Goal: Information Seeking & Learning: Learn about a topic

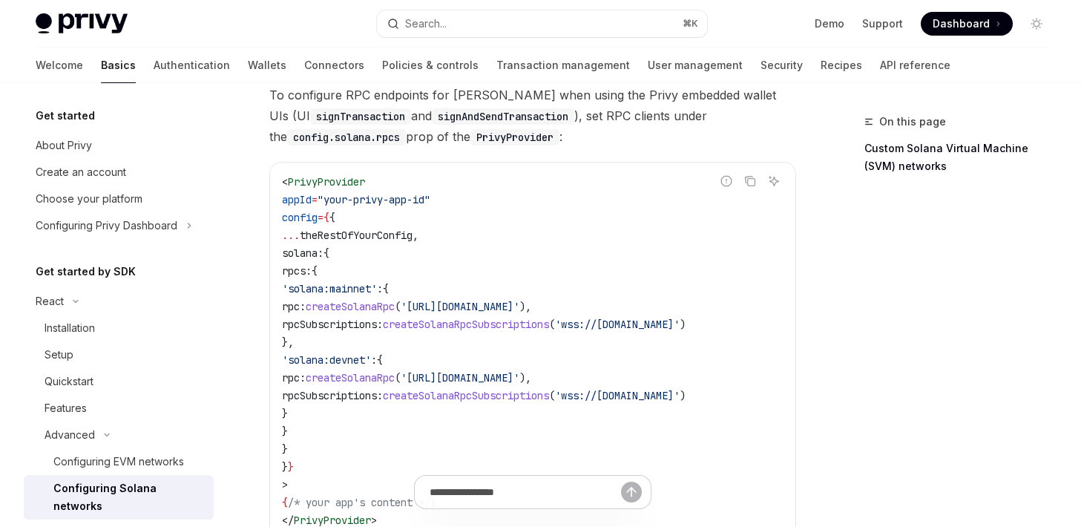
scroll to position [142, 0]
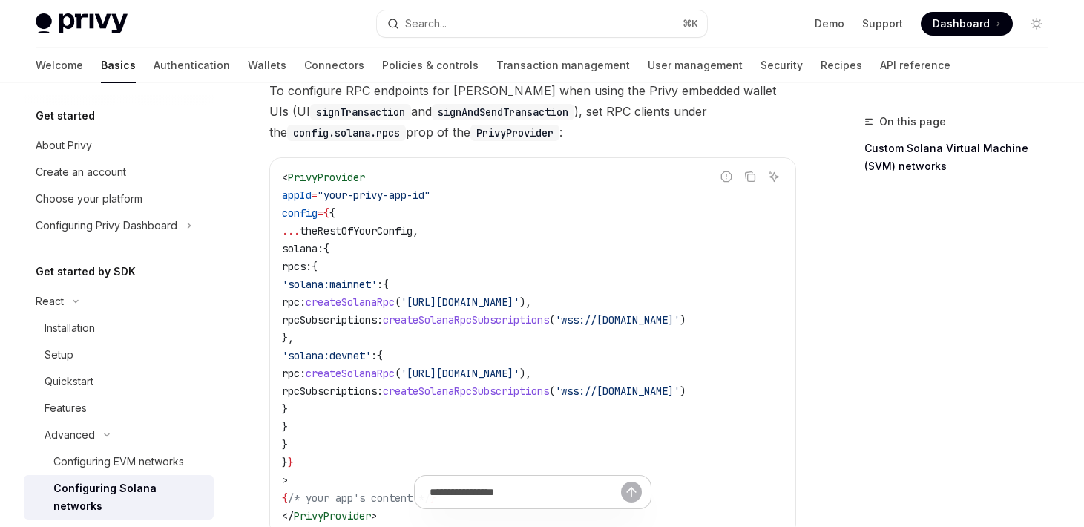
drag, startPoint x: 309, startPoint y: 249, endPoint x: 332, endPoint y: 442, distance: 194.9
click at [332, 442] on code "< PrivyProvider appId = "your-privy-app-id" config = { { ... theRestOfYourConfi…" at bounding box center [533, 346] width 502 height 356
copy code "solana: { rpcs: { 'solana:mainnet' : { rpc: createSolanaRpc ( 'https://api.main…"
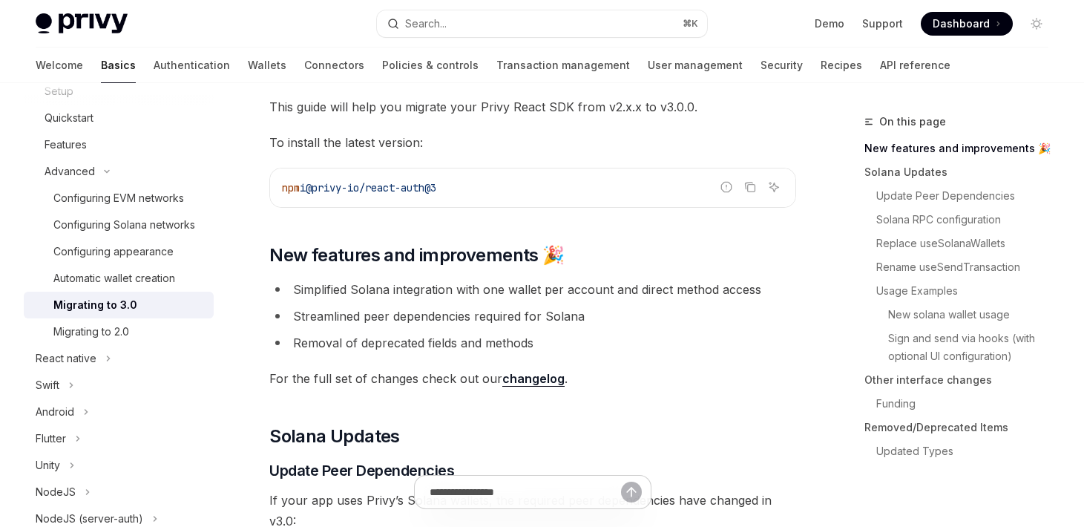
scroll to position [96, 0]
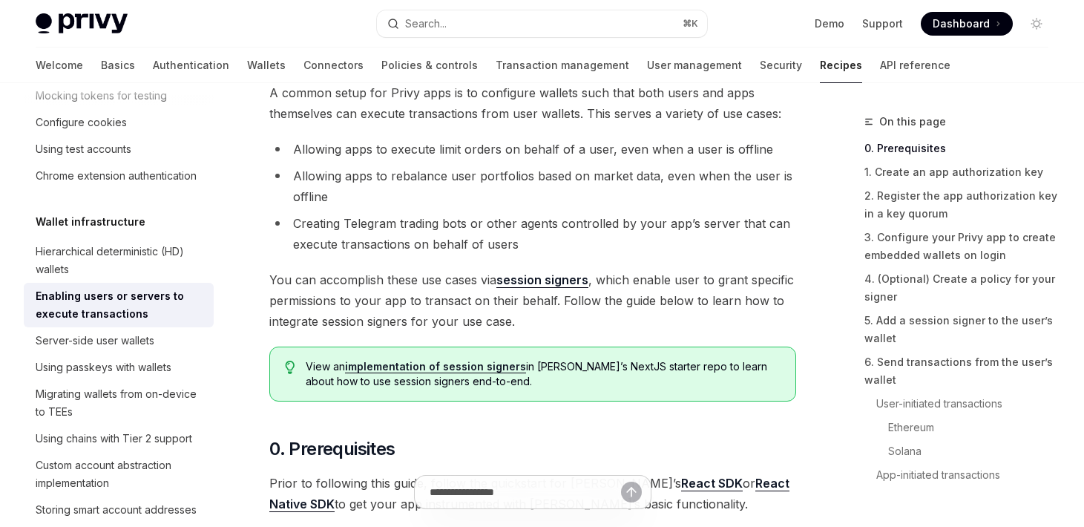
scroll to position [137, 0]
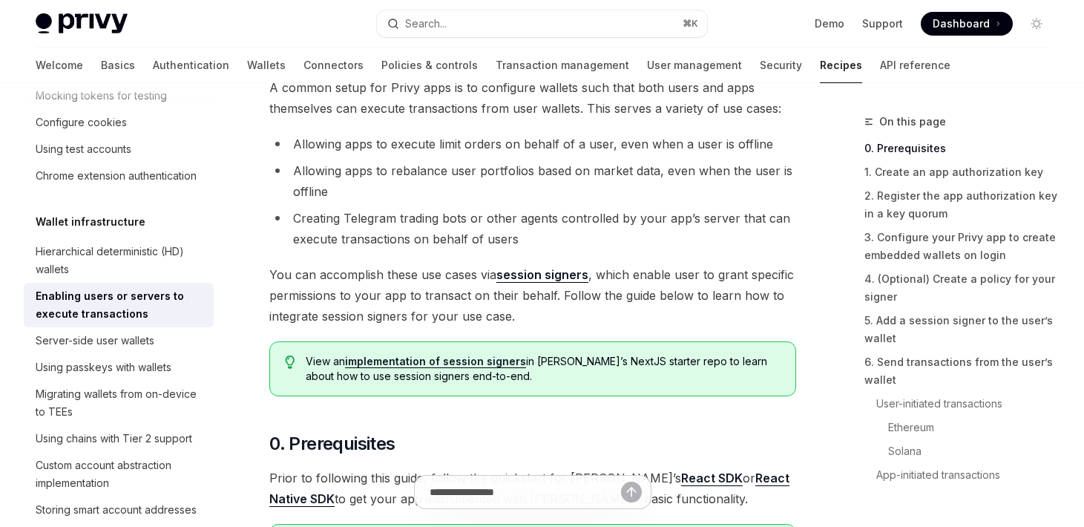
click at [541, 275] on link "session signers" at bounding box center [542, 275] width 92 height 16
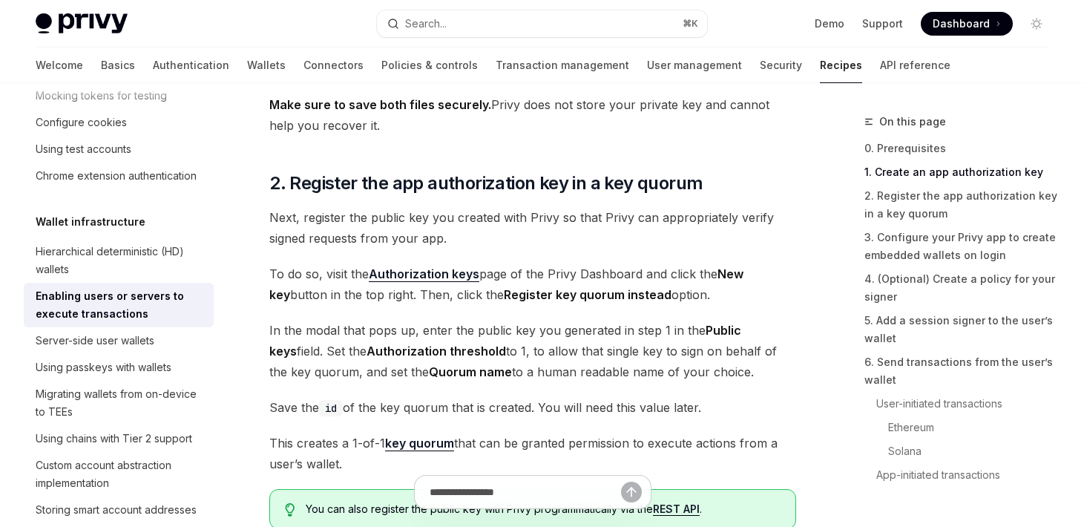
scroll to position [839, 0]
